Goal: Find specific page/section: Find specific page/section

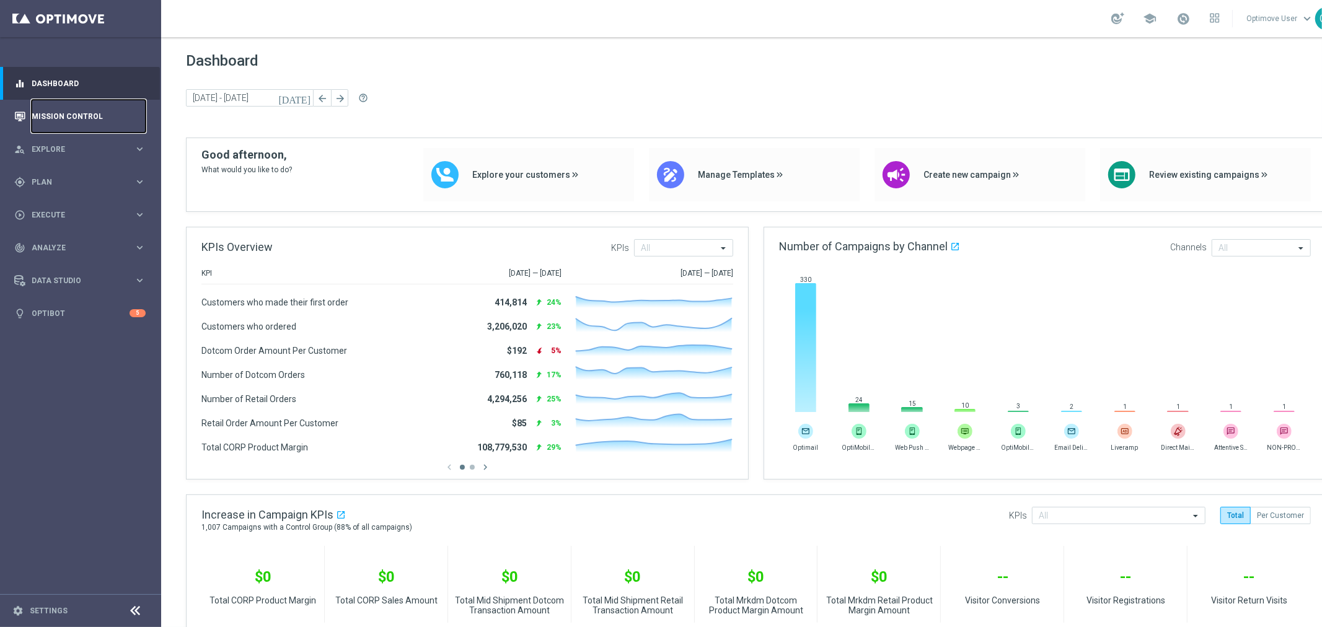
click at [104, 124] on link "Mission Control" at bounding box center [89, 116] width 114 height 33
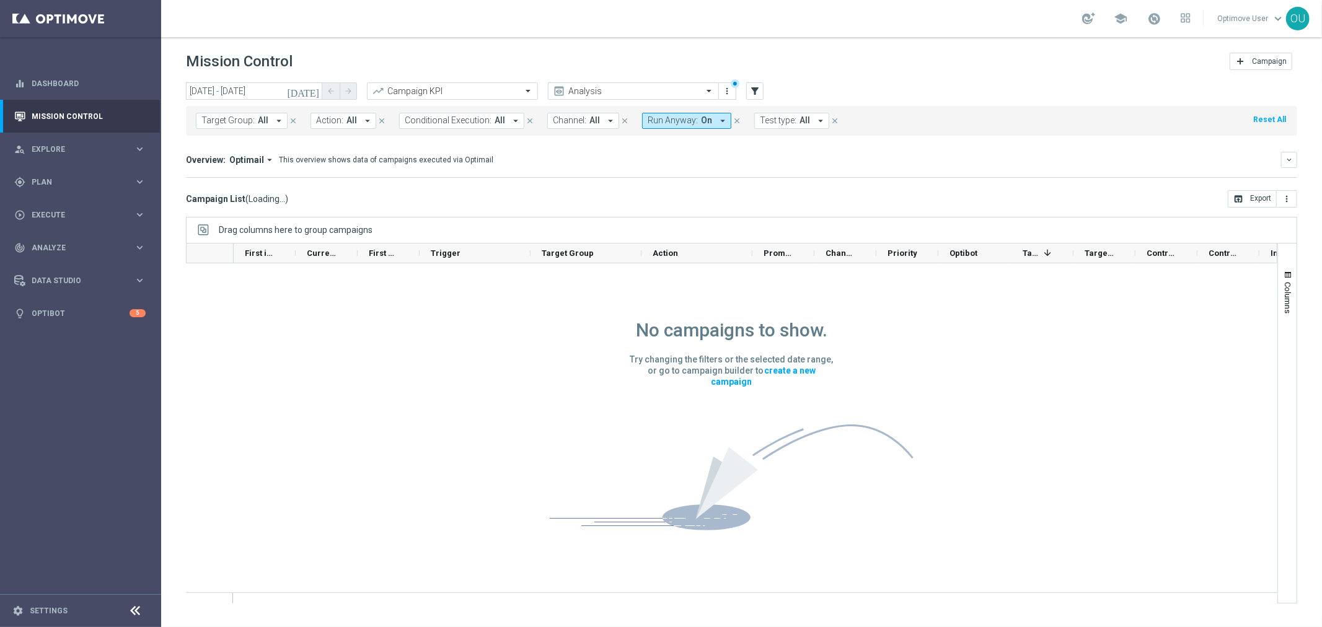
click at [649, 121] on span "Run Anyway:" at bounding box center [673, 120] width 50 height 11
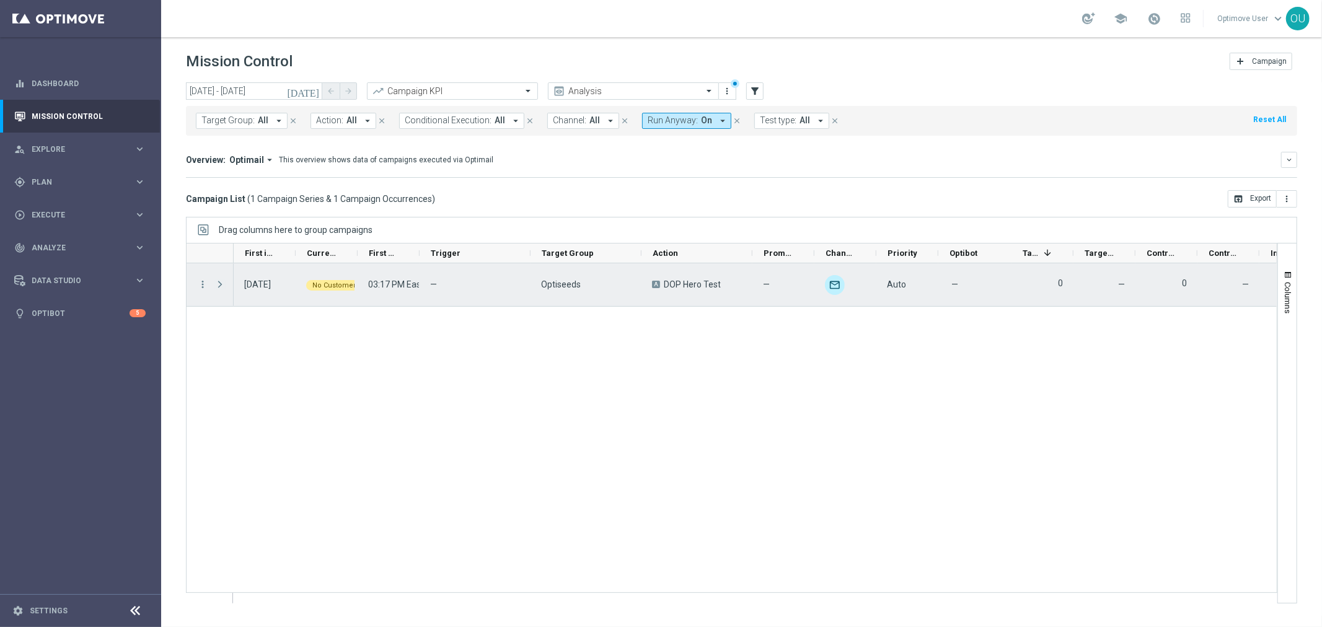
click at [223, 286] on span at bounding box center [220, 285] width 11 height 10
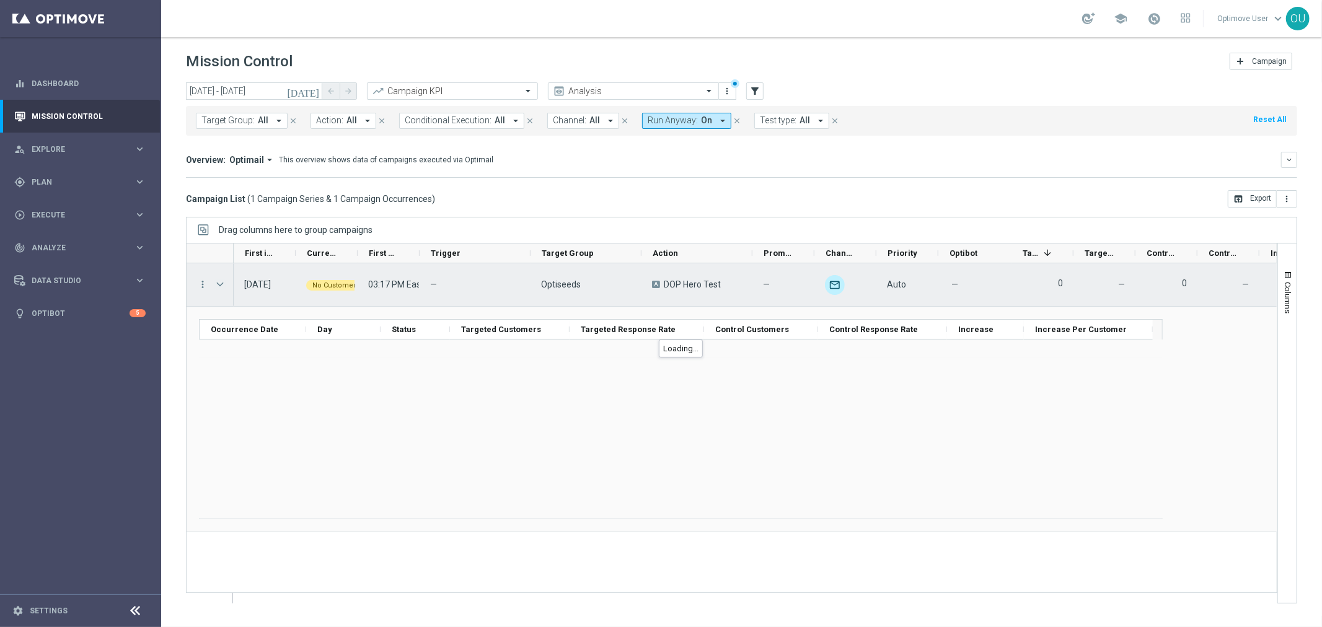
click at [217, 282] on span at bounding box center [220, 285] width 11 height 10
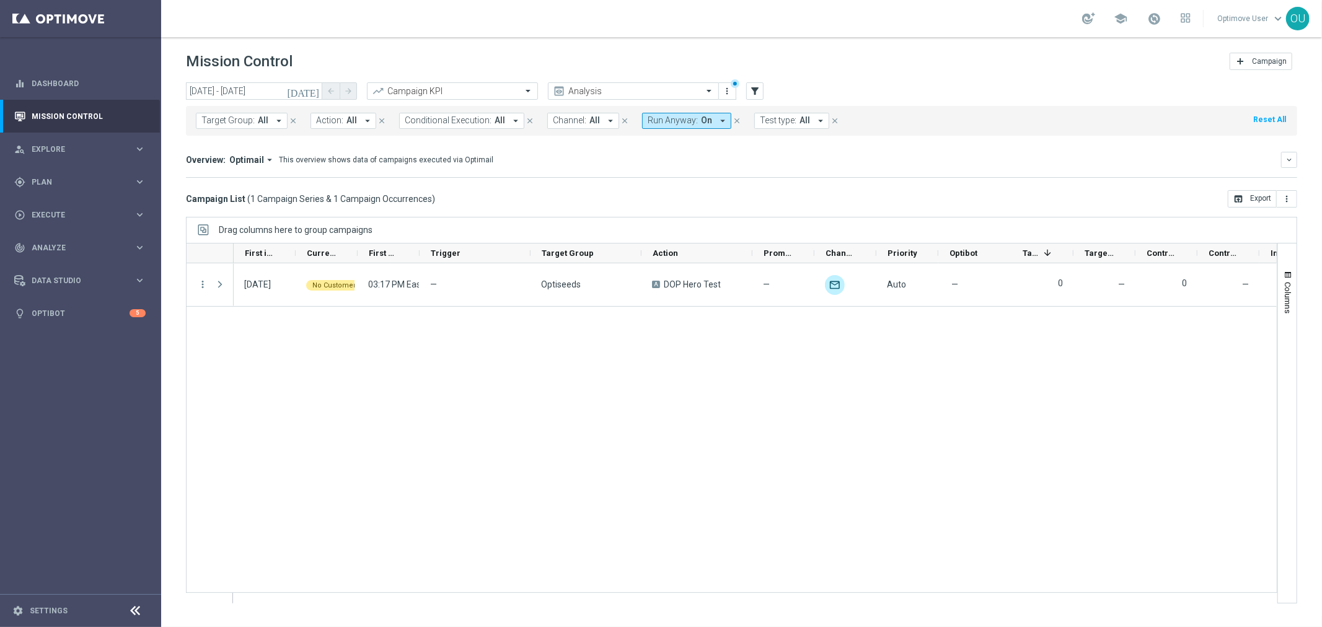
click at [689, 120] on span "Run Anyway:" at bounding box center [673, 120] width 50 height 11
click at [649, 168] on div "(All)" at bounding box center [674, 169] width 50 height 11
click at [758, 171] on div "Overview: Optimail arrow_drop_down This overview shows data of campaigns execut…" at bounding box center [742, 165] width 1112 height 26
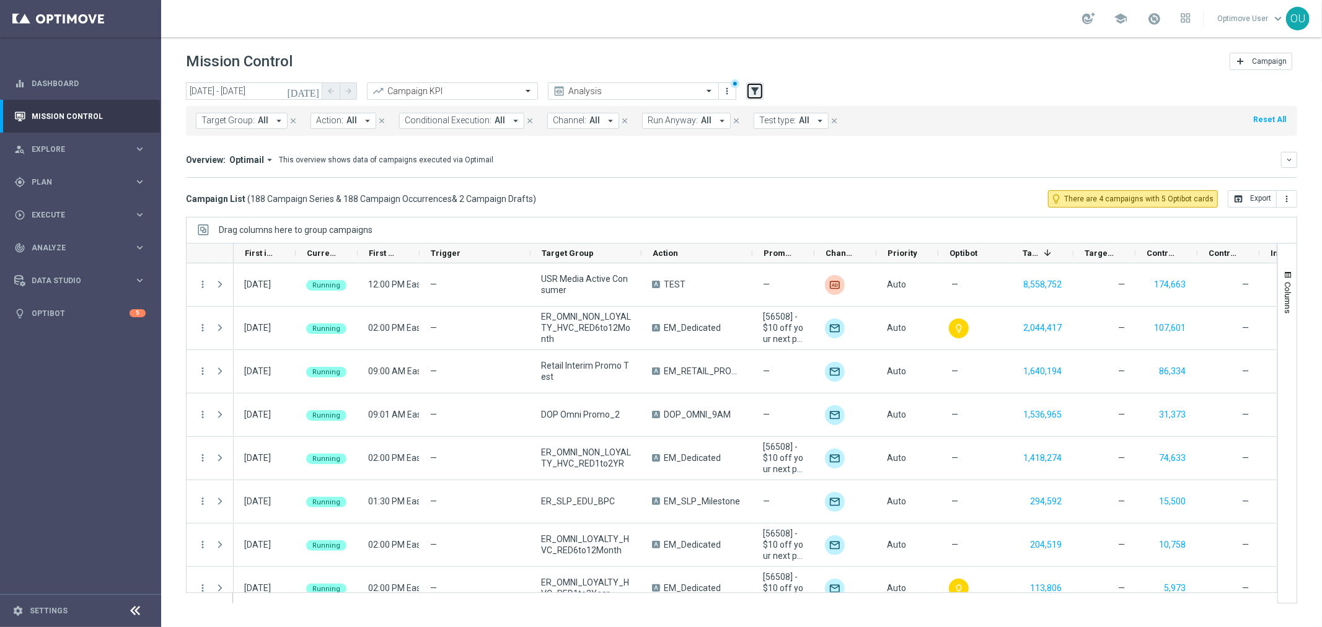
click at [753, 94] on icon "filter_alt" at bounding box center [755, 91] width 11 height 11
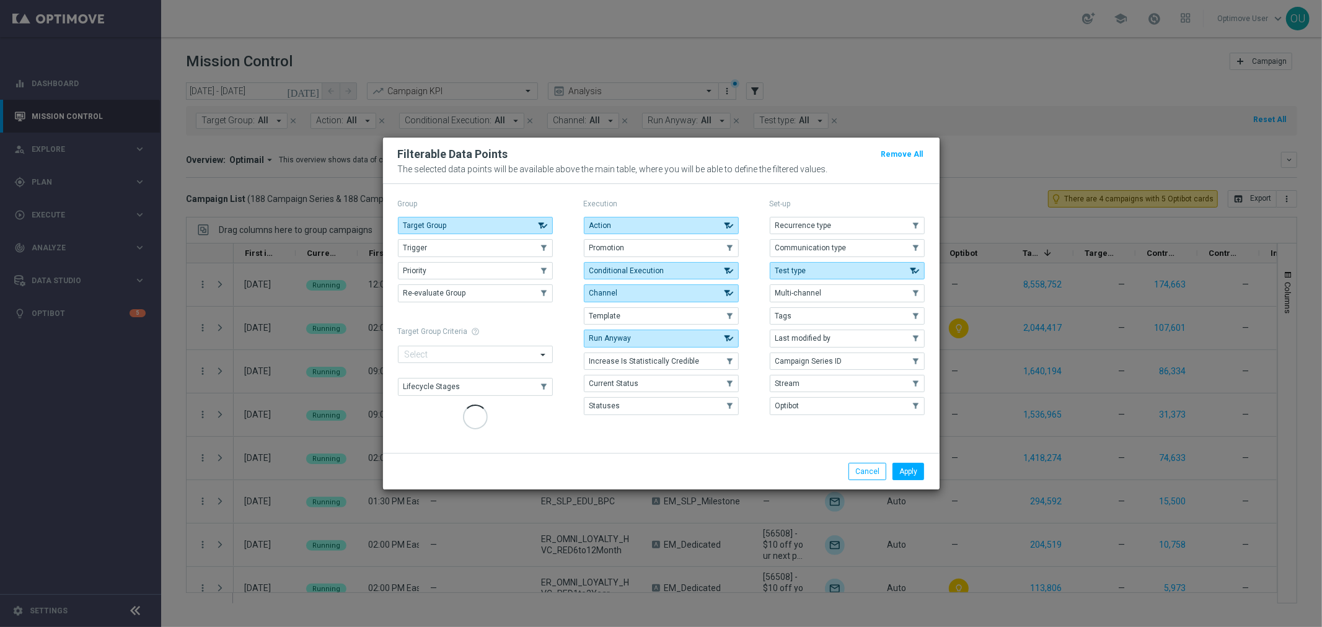
click at [304, 259] on modal-container "Filterable Data Points Remove All The selected data points will be available ab…" at bounding box center [661, 313] width 1322 height 627
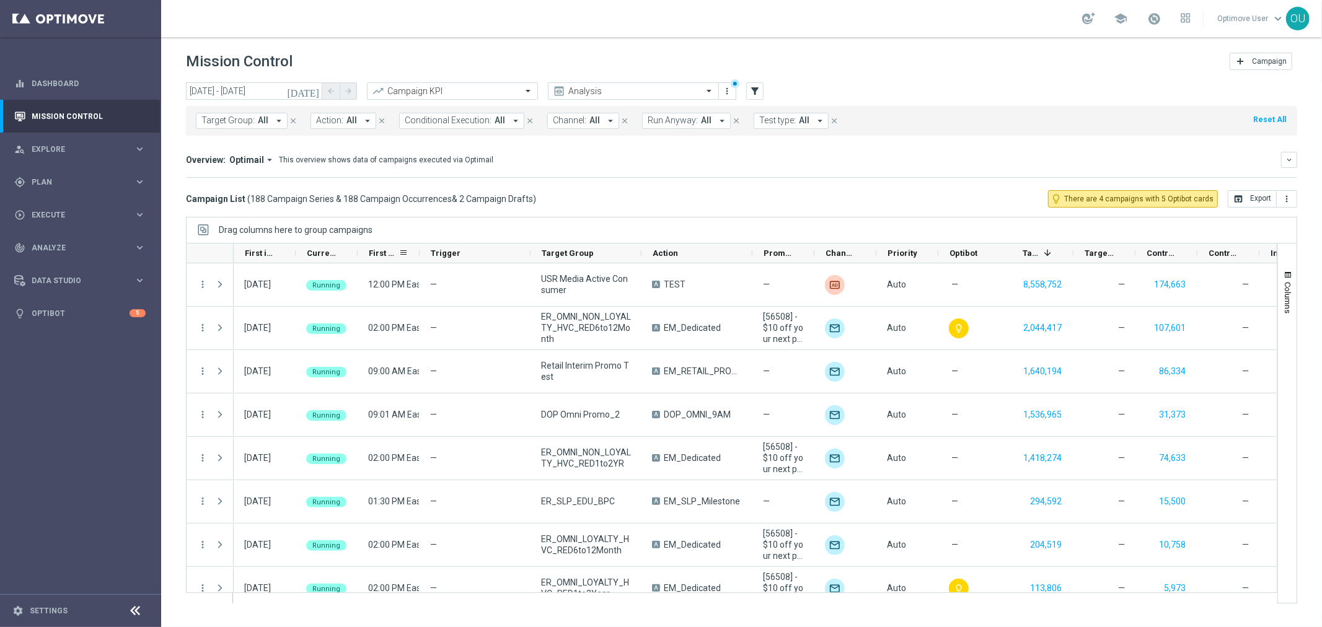
click at [391, 254] on span "First Send Time" at bounding box center [384, 253] width 30 height 9
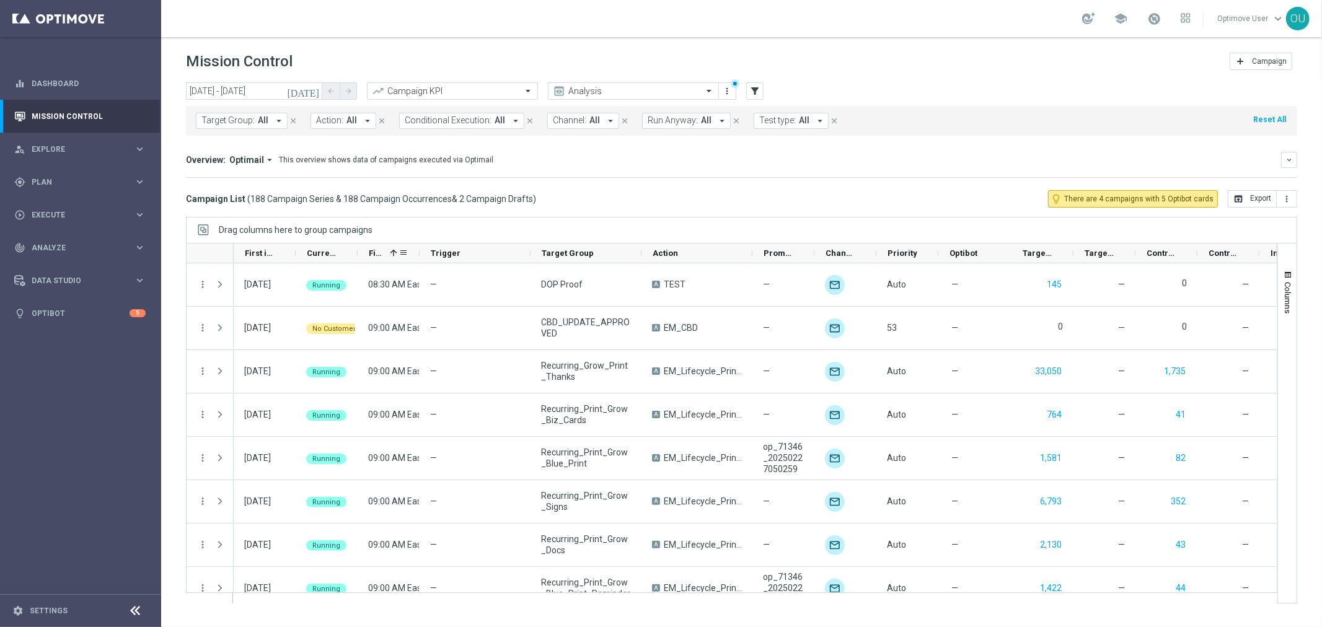
click at [379, 249] on span "First Send Time" at bounding box center [377, 253] width 16 height 9
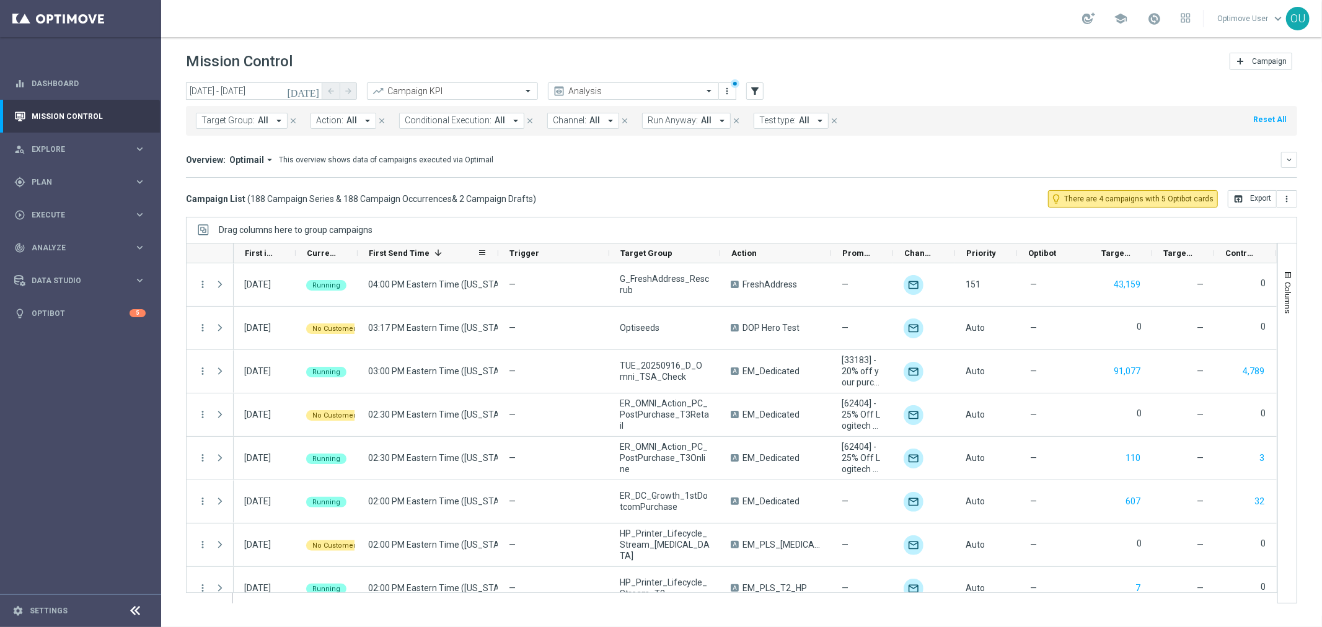
drag, startPoint x: 418, startPoint y: 252, endPoint x: 497, endPoint y: 248, distance: 78.9
click at [497, 248] on div at bounding box center [498, 253] width 5 height 19
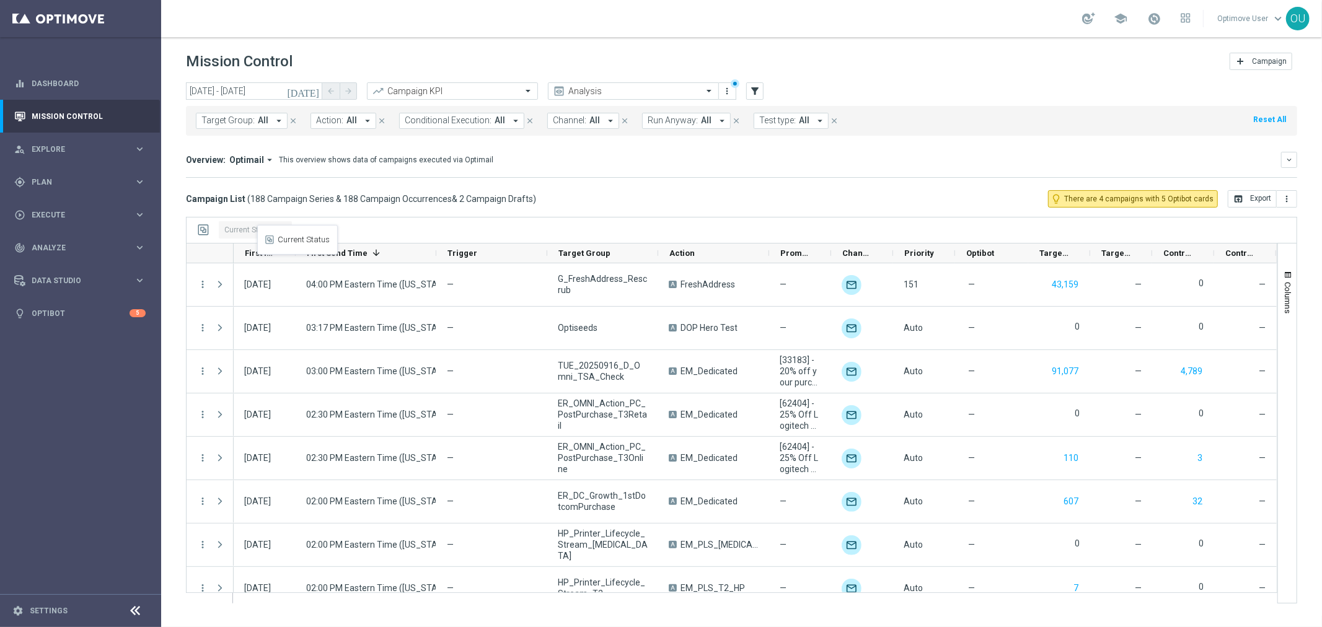
drag, startPoint x: 319, startPoint y: 253, endPoint x: 263, endPoint y: 232, distance: 59.4
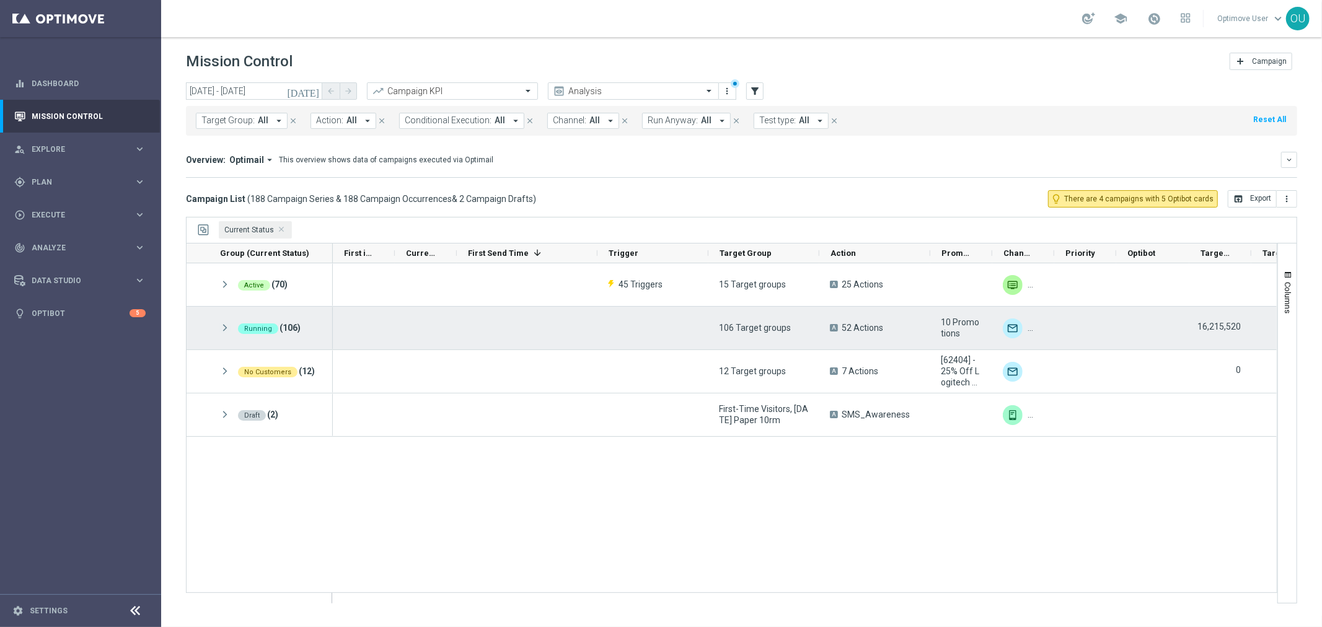
click at [221, 327] on span at bounding box center [224, 328] width 11 height 11
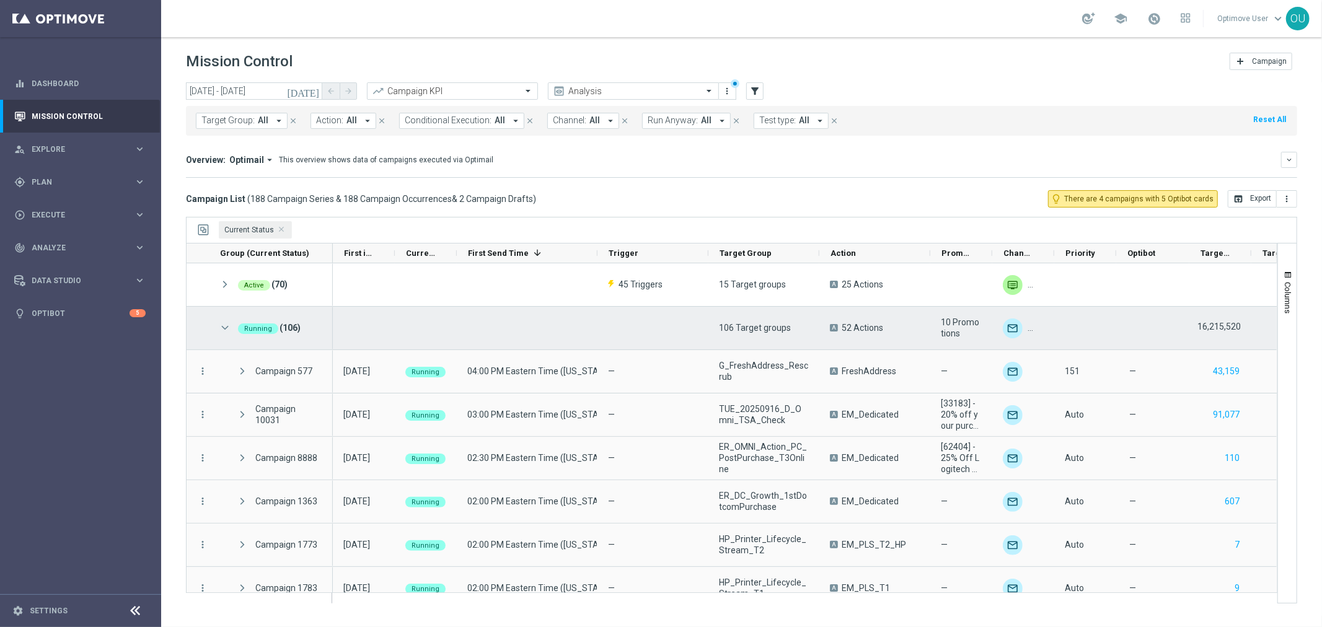
click at [223, 331] on span at bounding box center [224, 328] width 11 height 11
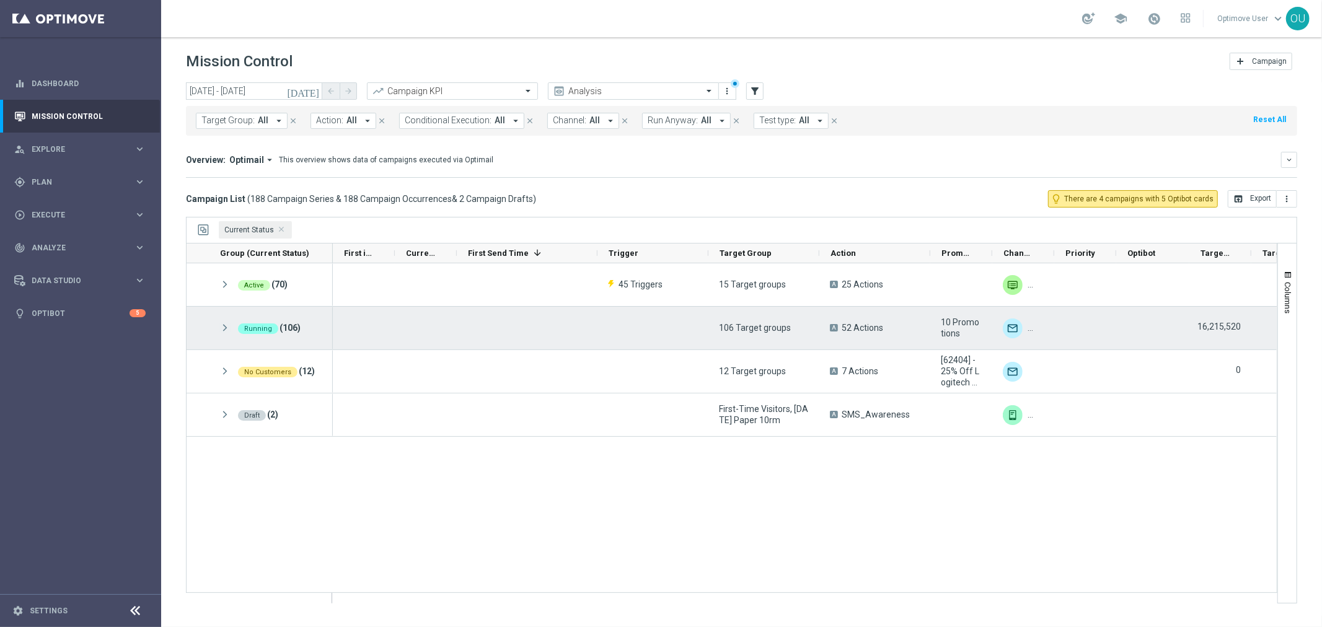
click at [224, 329] on span at bounding box center [224, 328] width 11 height 11
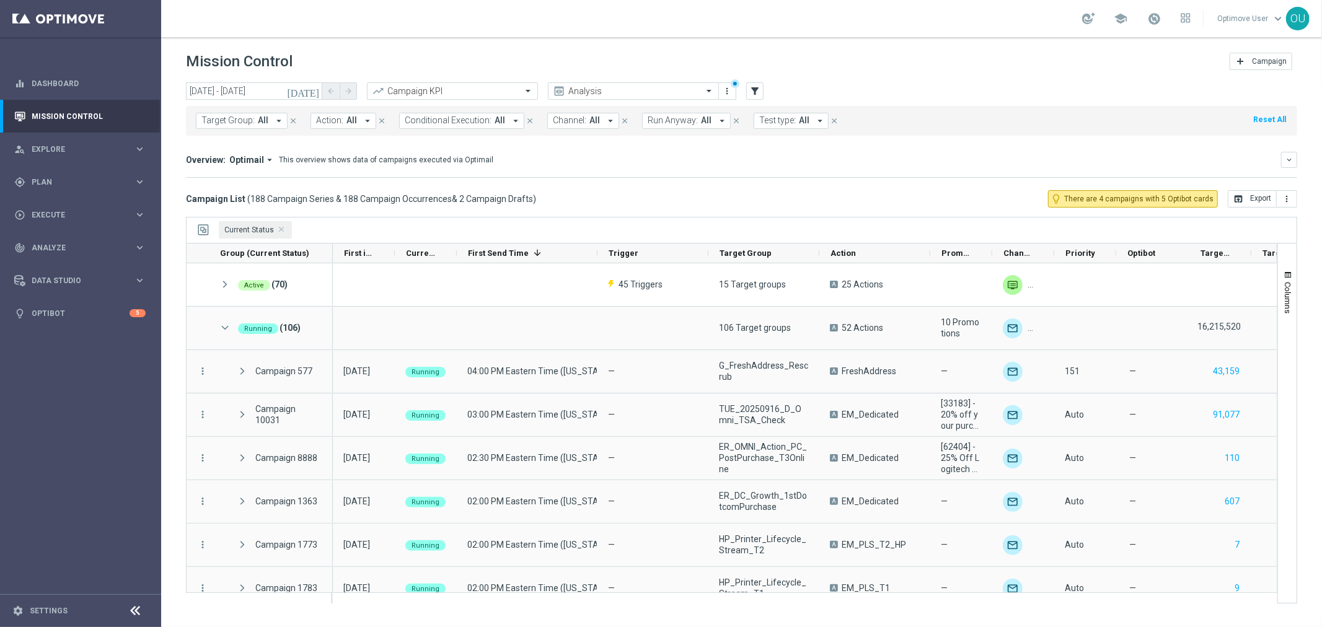
click at [910, 131] on div "Target Group: All arrow_drop_down close Action: All arrow_drop_down close Condi…" at bounding box center [742, 121] width 1112 height 30
click at [279, 231] on span "Current Status Press DELETE to remove" at bounding box center [282, 230] width 6 height 6
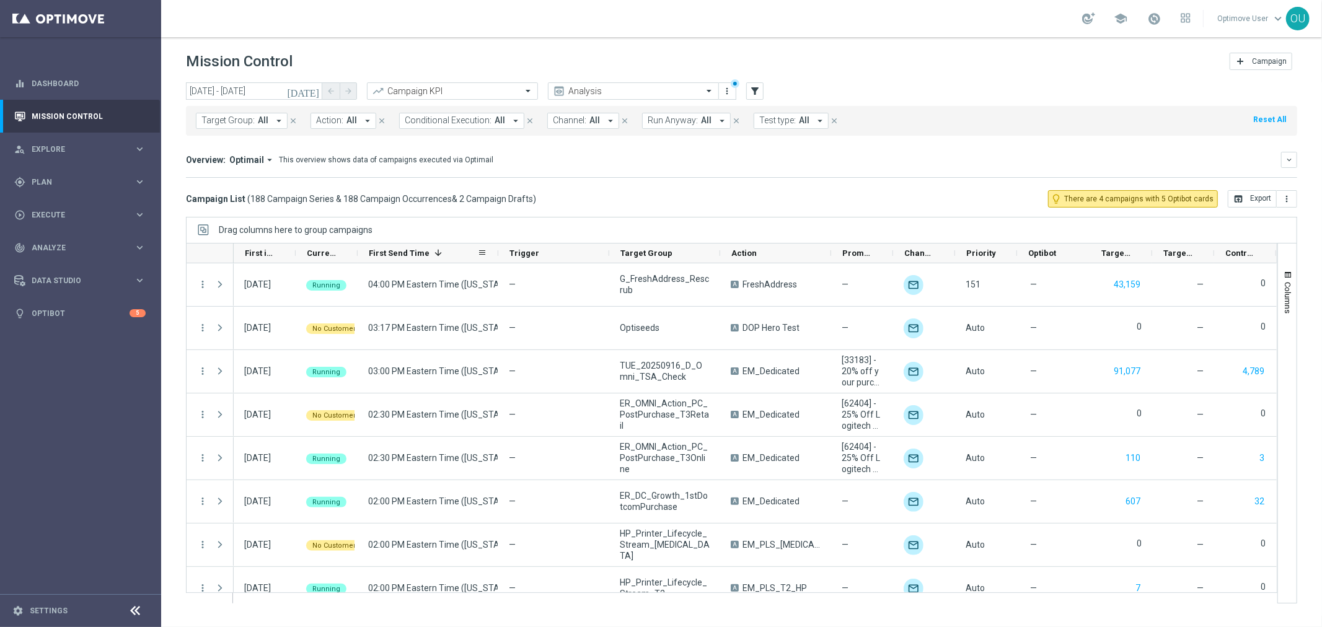
click at [401, 253] on span "First Send Time" at bounding box center [399, 253] width 61 height 9
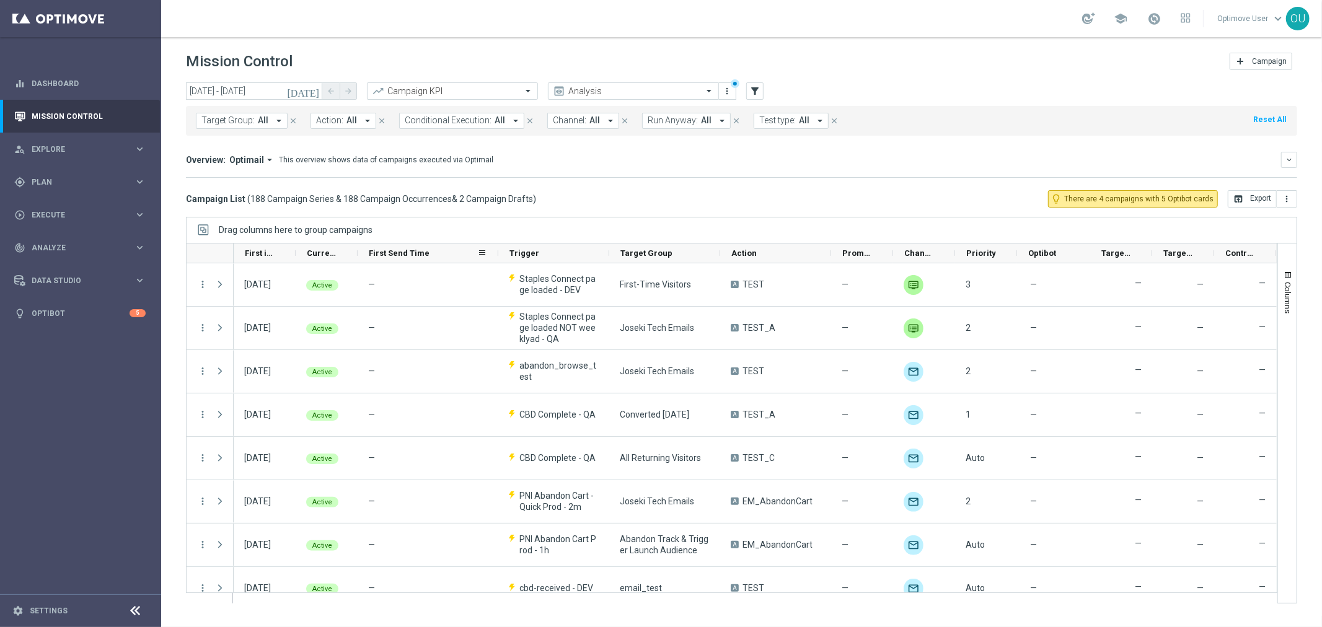
click at [401, 253] on span "First Send Time" at bounding box center [399, 253] width 61 height 9
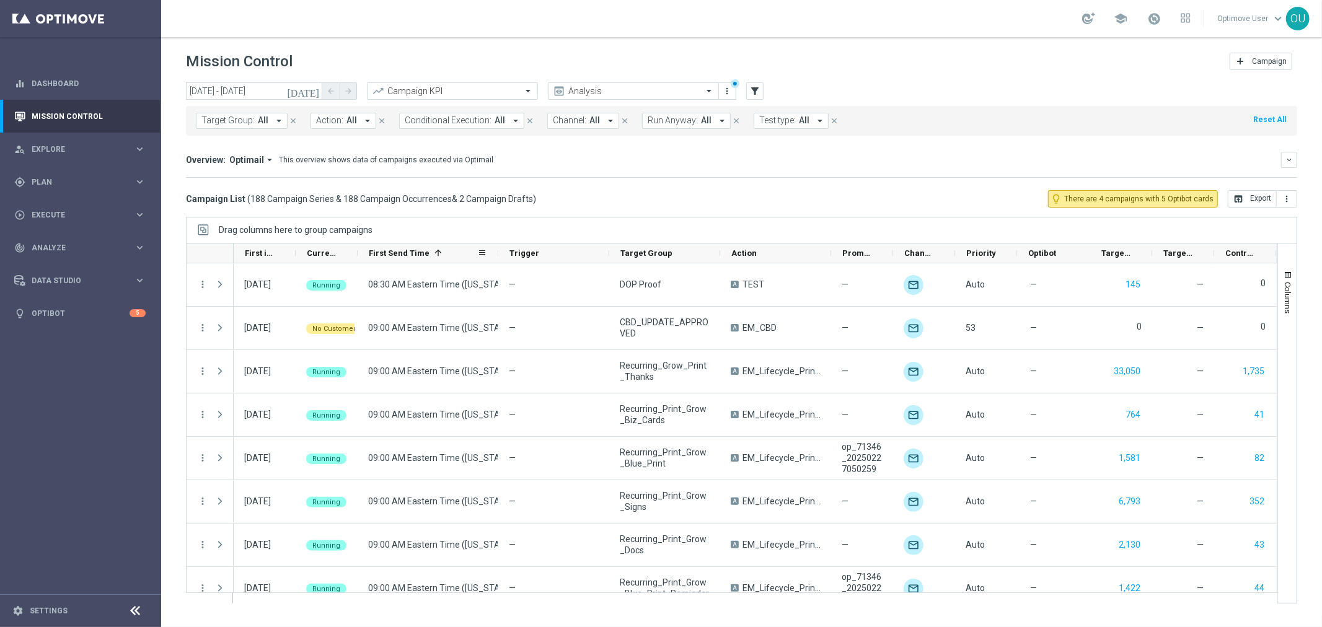
click at [384, 256] on span "First Send Time" at bounding box center [399, 253] width 61 height 9
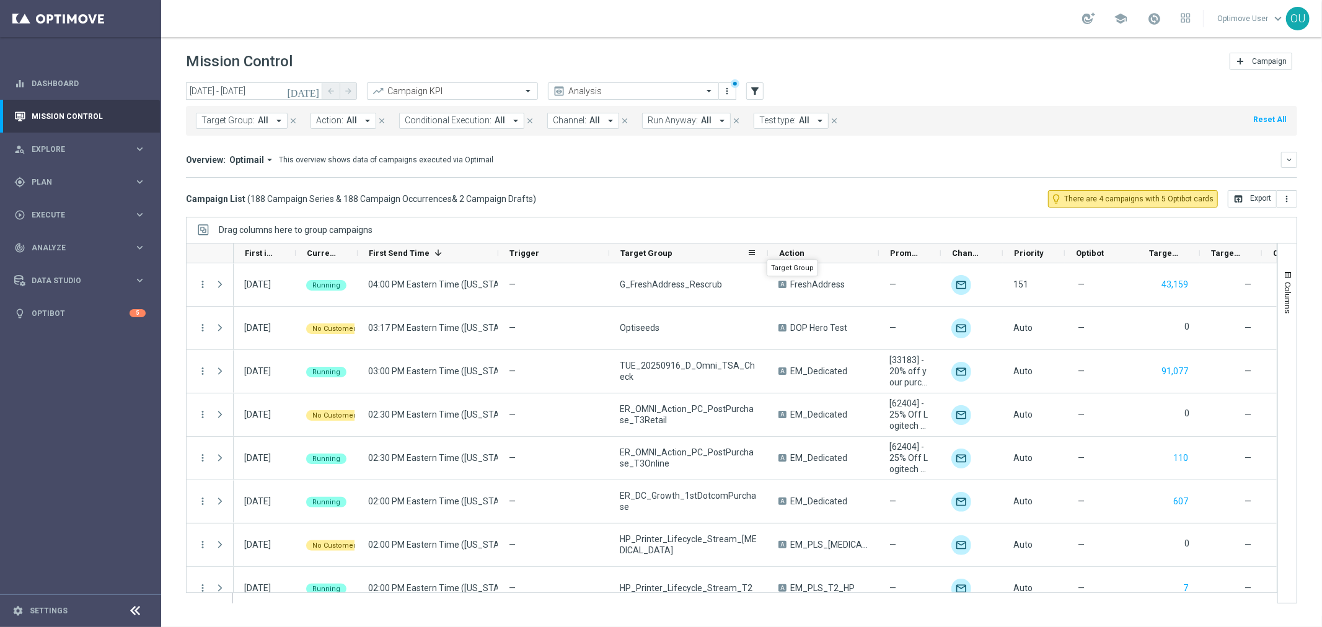
drag, startPoint x: 719, startPoint y: 250, endPoint x: 767, endPoint y: 249, distance: 47.8
click at [767, 249] on div at bounding box center [768, 253] width 5 height 19
drag, startPoint x: 610, startPoint y: 255, endPoint x: 600, endPoint y: 252, distance: 10.8
click at [600, 252] on div "First in Range First Send Time 1 Trigger" at bounding box center [843, 254] width 1218 height 20
drag, startPoint x: 610, startPoint y: 255, endPoint x: 580, endPoint y: 250, distance: 30.3
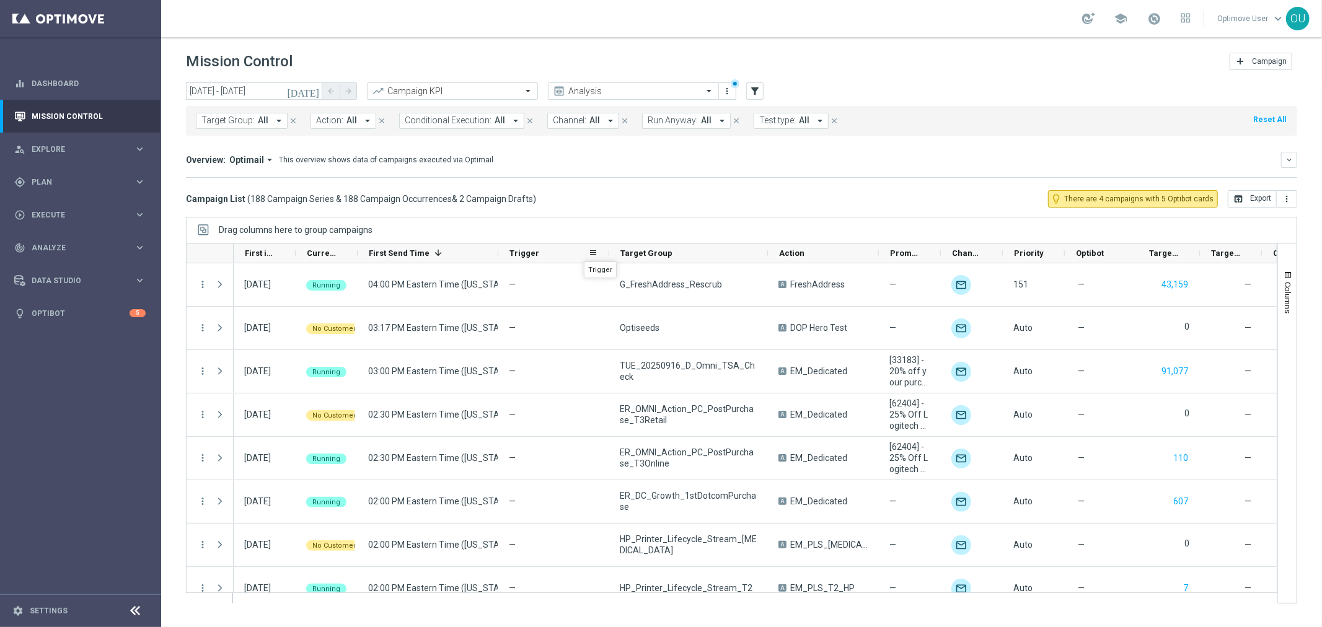
click at [580, 250] on div "First in Range First Send Time 1 Trigger" at bounding box center [843, 254] width 1218 height 20
click at [901, 257] on span "Promotions" at bounding box center [905, 253] width 30 height 9
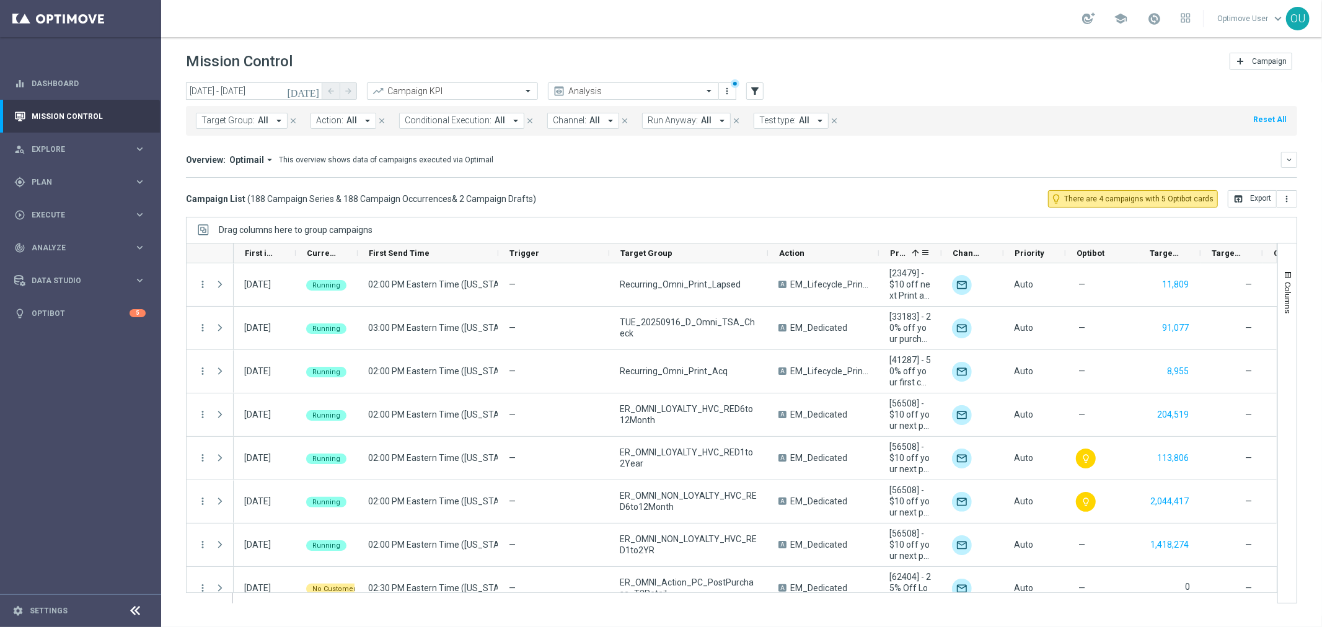
click at [939, 255] on div at bounding box center [941, 253] width 5 height 19
